Goal: Navigation & Orientation: Understand site structure

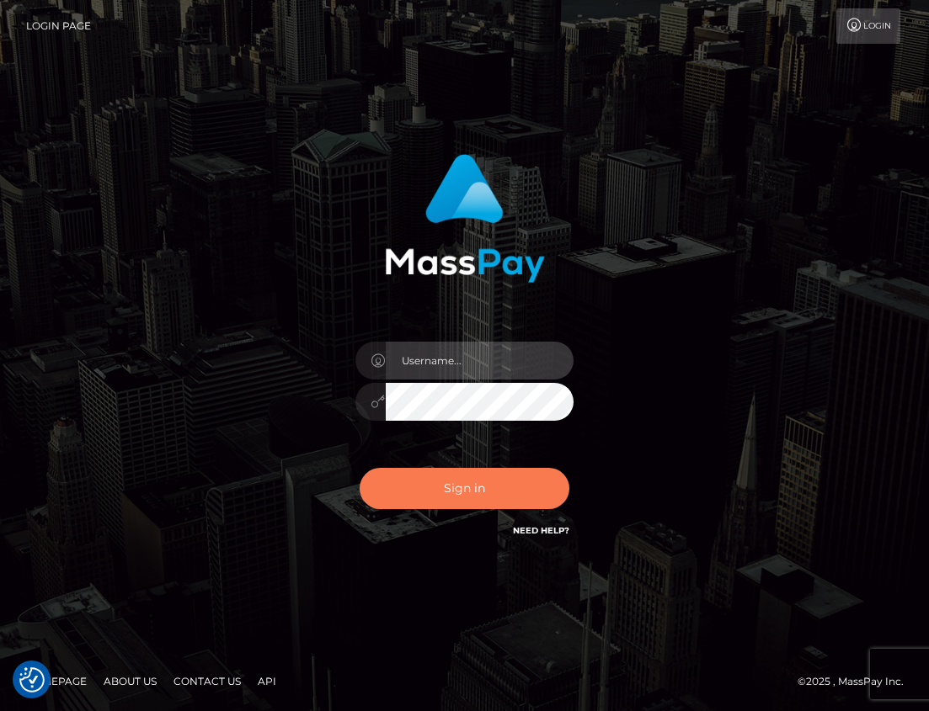
type input "maddie.whop"
click at [463, 485] on button "Sign in" at bounding box center [464, 488] width 210 height 41
type input "maddie.whop"
click at [464, 482] on button "Sign in" at bounding box center [464, 488] width 210 height 41
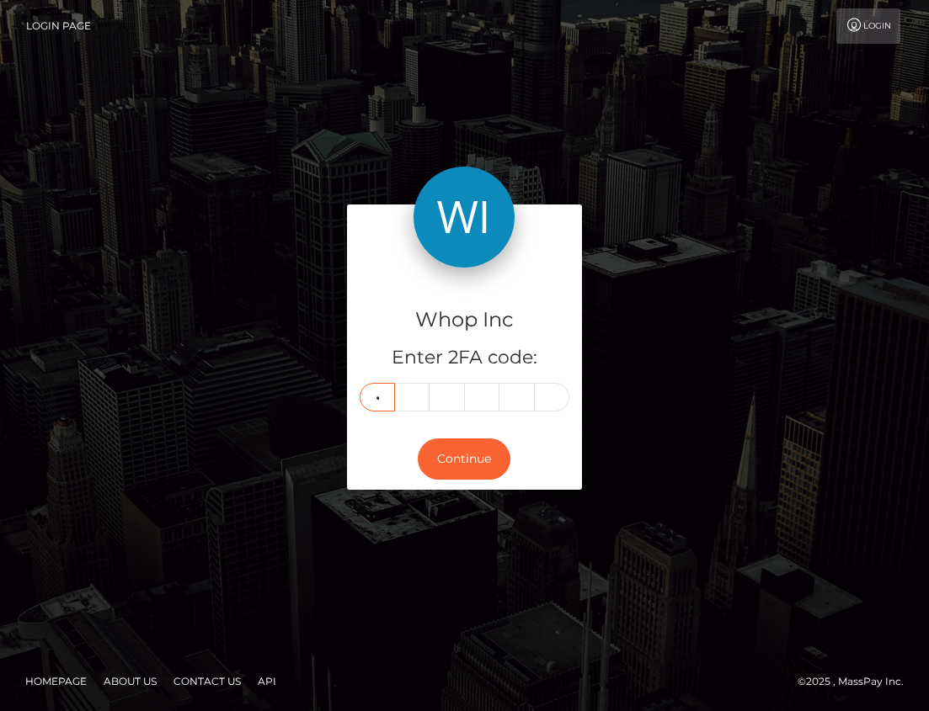
type input "7"
type input "8"
type input "5"
type input "0"
type input "9"
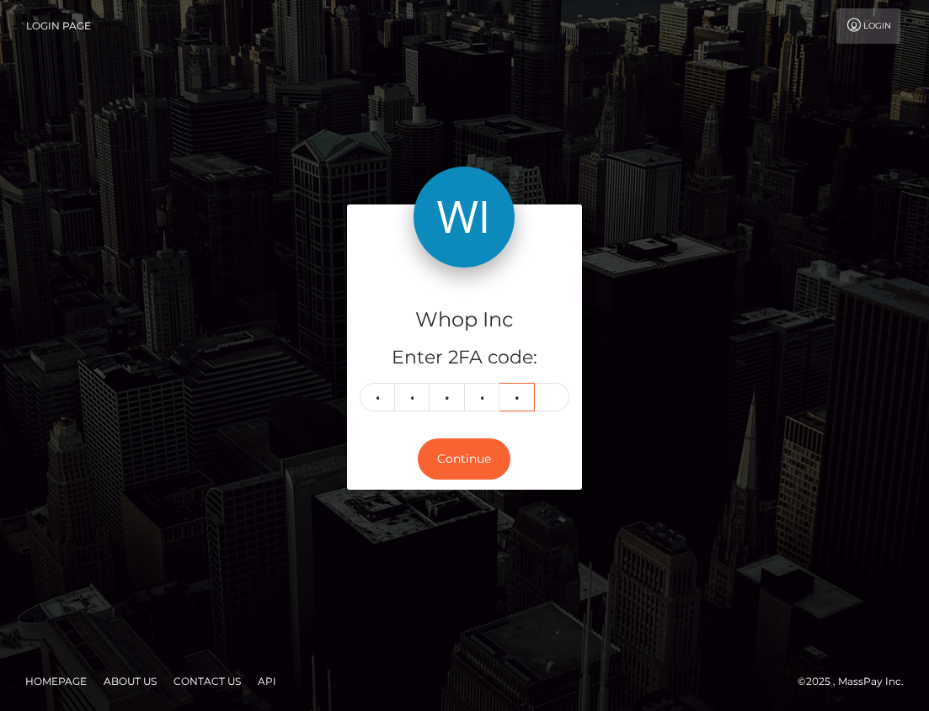
type input "6"
type input "4"
click at [451, 463] on button "Continue" at bounding box center [464, 459] width 93 height 41
click at [459, 469] on button "Continue" at bounding box center [464, 459] width 93 height 41
click at [550, 400] on input "4" at bounding box center [552, 397] width 35 height 29
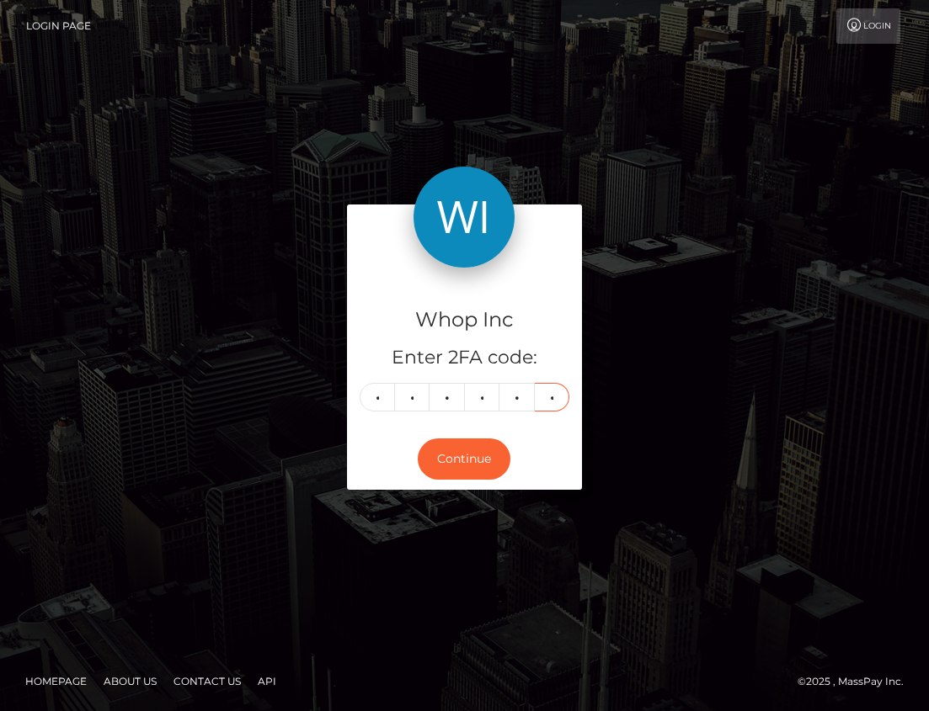
click at [554, 400] on input "4" at bounding box center [552, 397] width 35 height 29
type input "8"
type input "5"
type input "0"
type input "9"
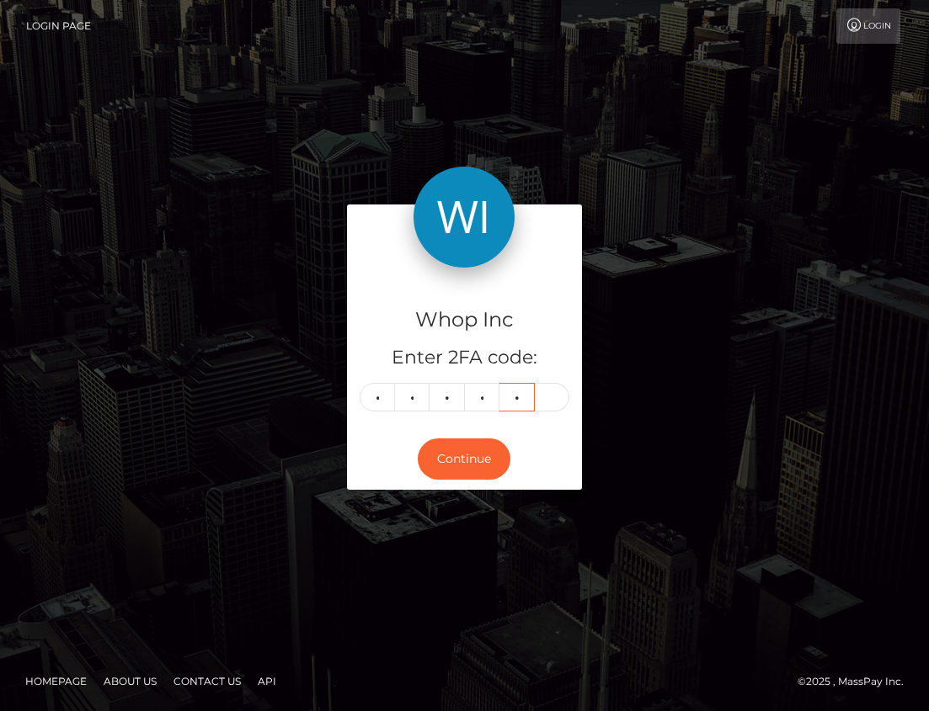
type input "6"
type input "4"
click at [461, 449] on button "Continue" at bounding box center [464, 459] width 93 height 41
click at [476, 460] on button "Continue" at bounding box center [464, 459] width 93 height 41
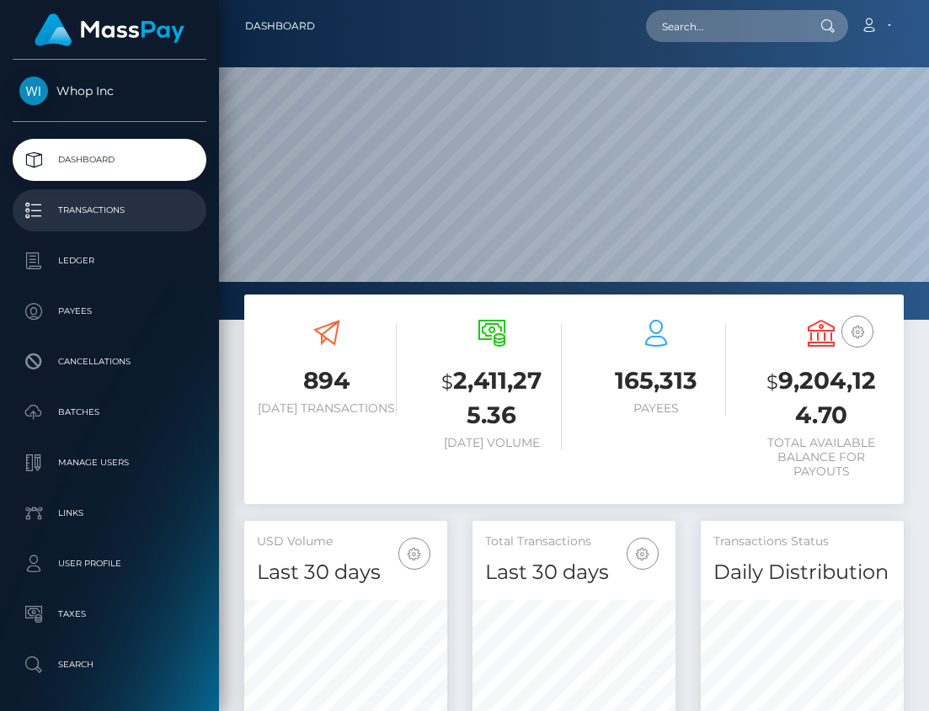
click at [83, 219] on p "Transactions" at bounding box center [109, 210] width 180 height 25
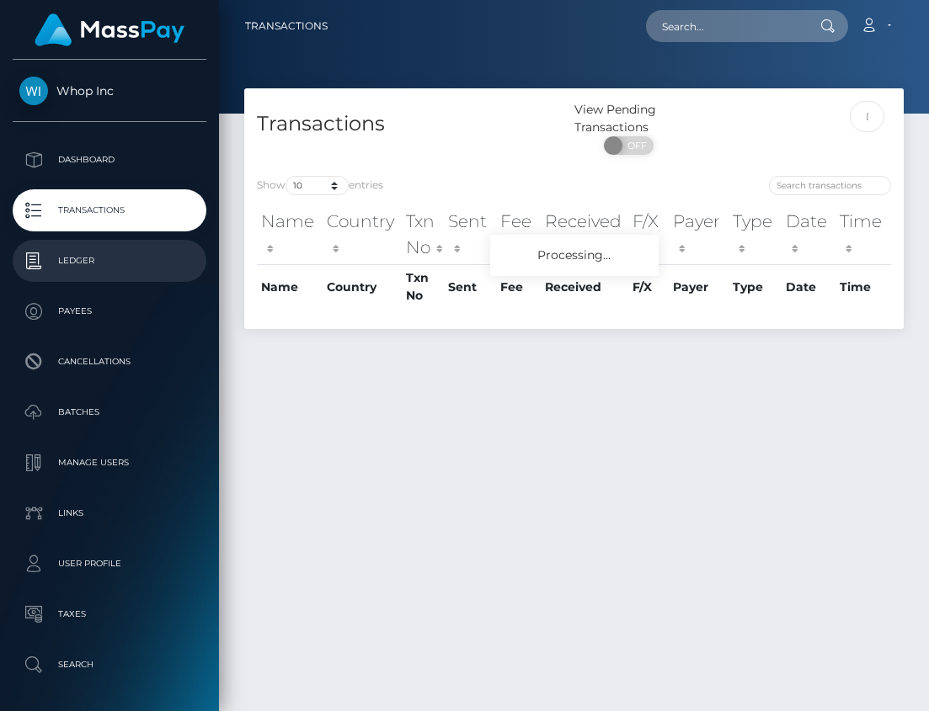
click at [95, 262] on p "Ledger" at bounding box center [109, 260] width 180 height 25
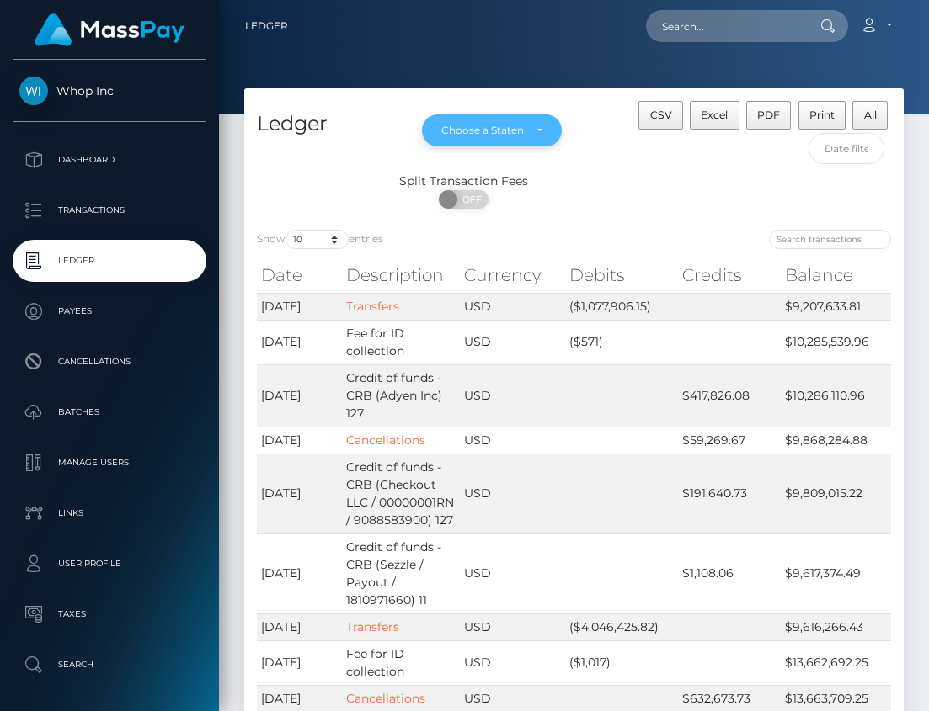
click at [524, 131] on div "Choose a Statement" at bounding box center [491, 130] width 101 height 13
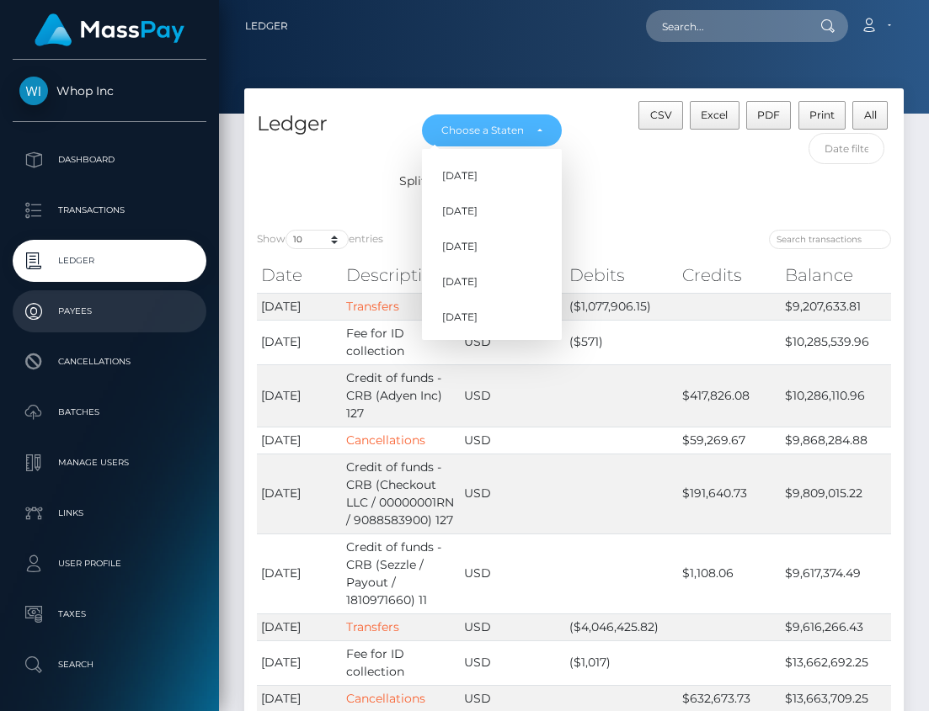
click at [75, 325] on link "Payees" at bounding box center [110, 311] width 194 height 42
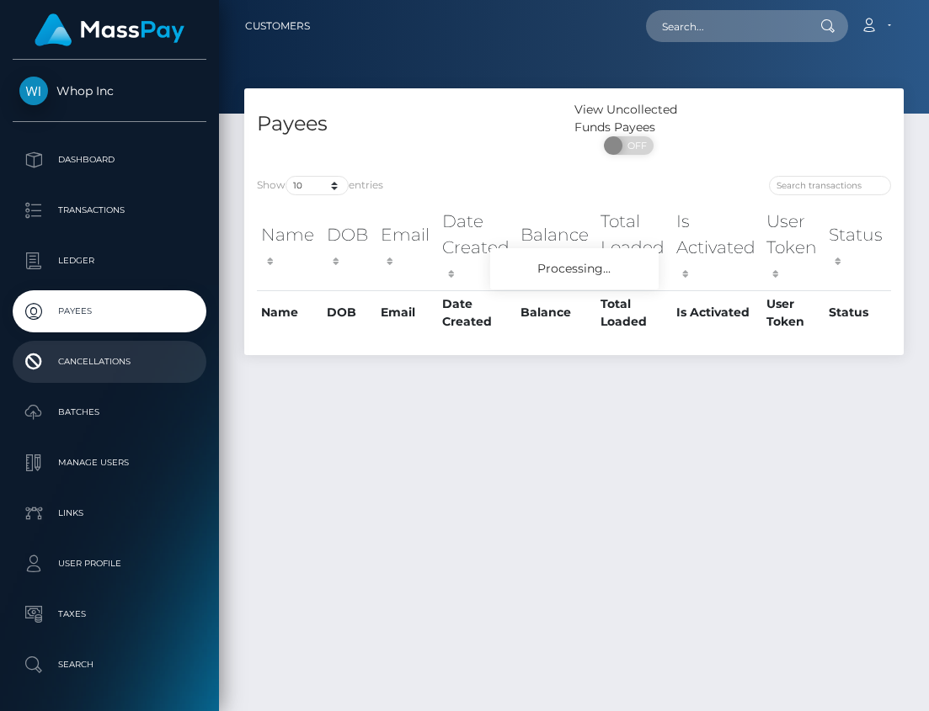
click at [80, 374] on p "Cancellations" at bounding box center [109, 361] width 180 height 25
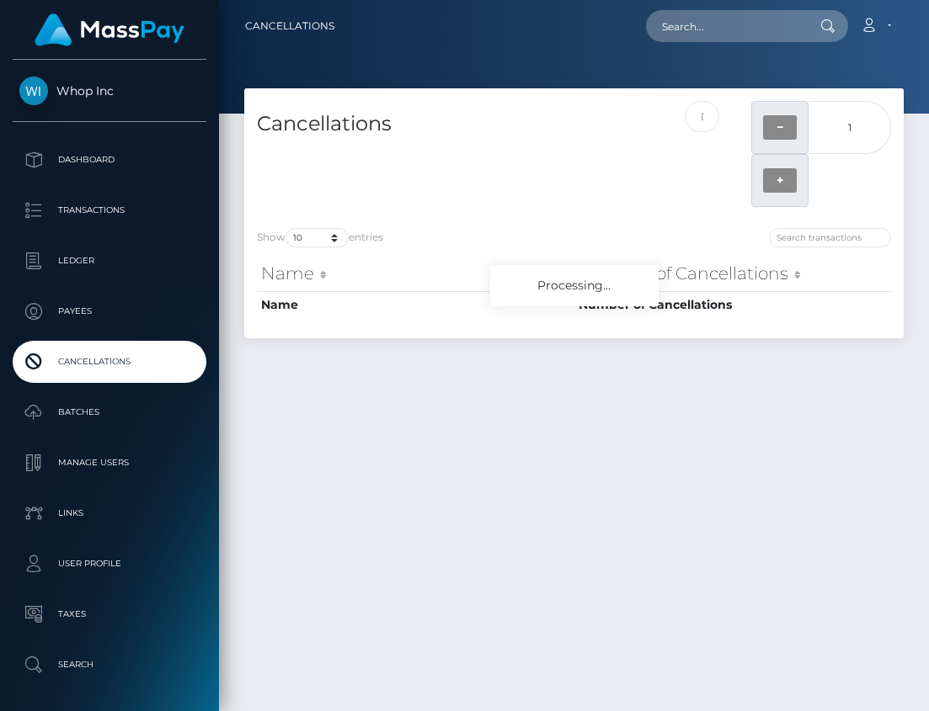
click at [80, 414] on p "Batches" at bounding box center [109, 412] width 180 height 25
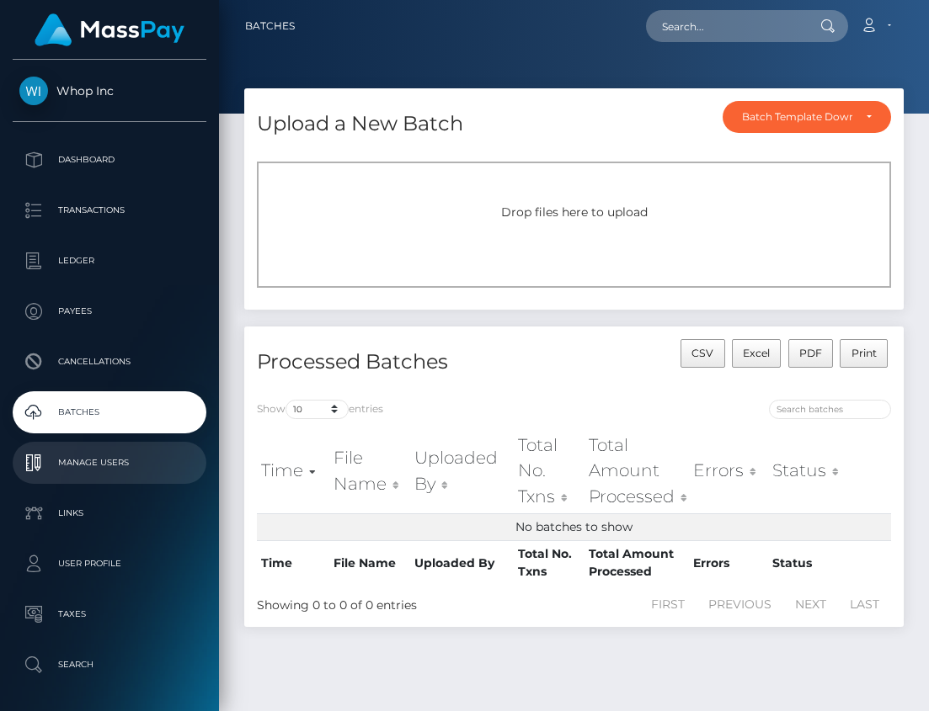
click at [89, 460] on p "Manage Users" at bounding box center [109, 462] width 180 height 25
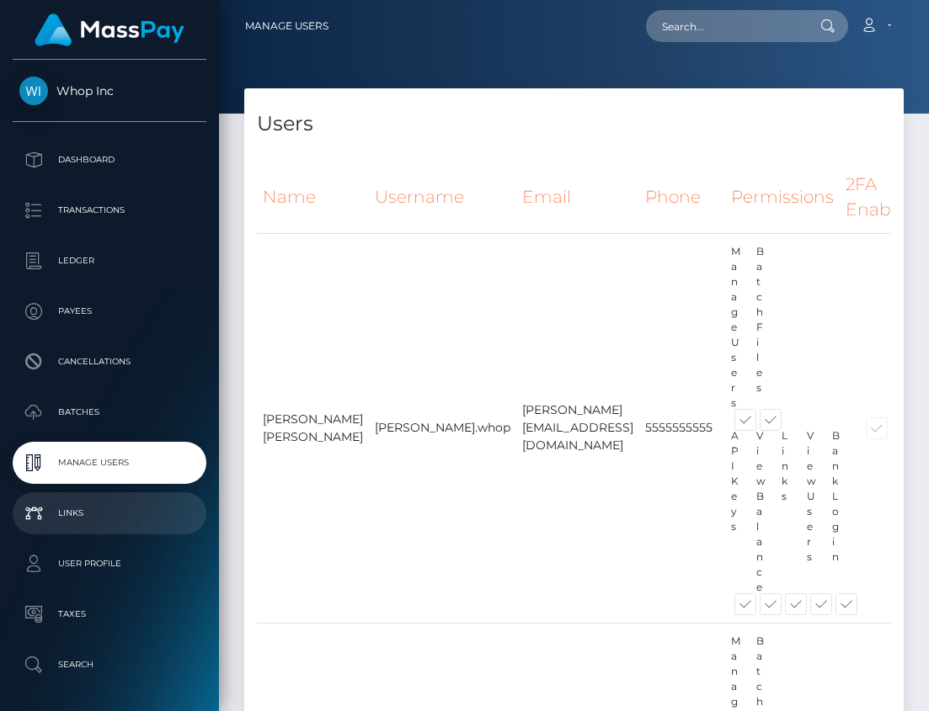
click at [134, 515] on p "Links" at bounding box center [109, 513] width 180 height 25
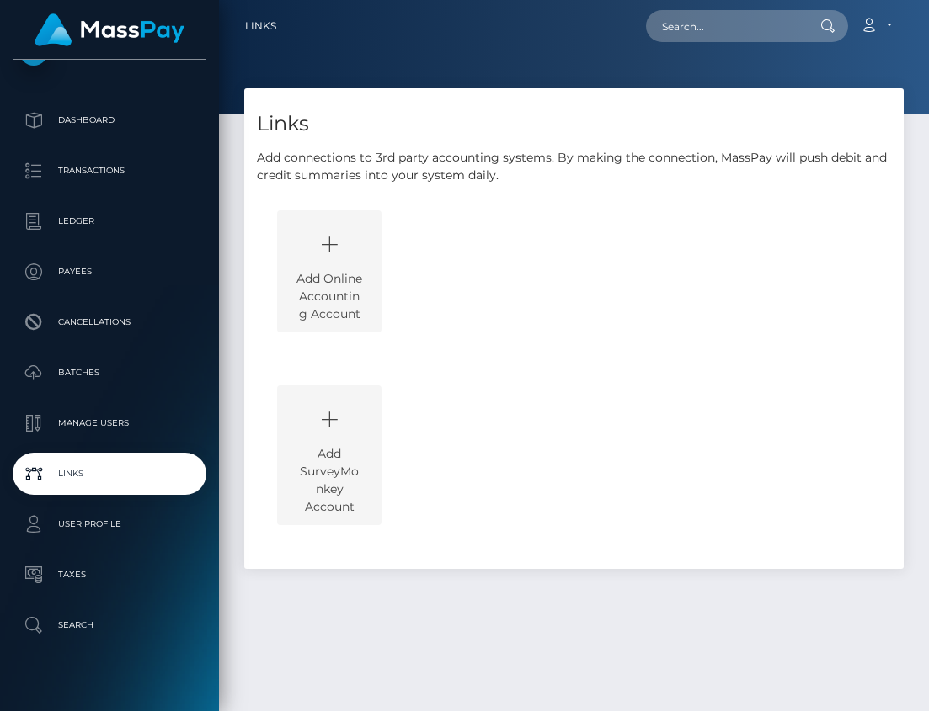
scroll to position [62, 0]
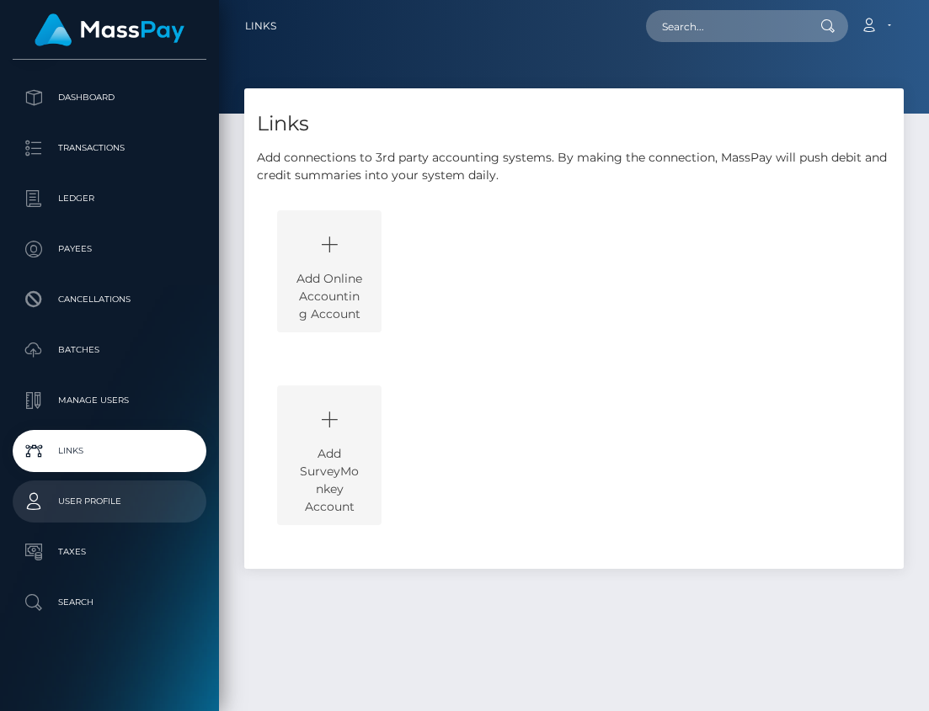
click at [117, 509] on p "User Profile" at bounding box center [109, 501] width 180 height 25
